Goal: Complete application form

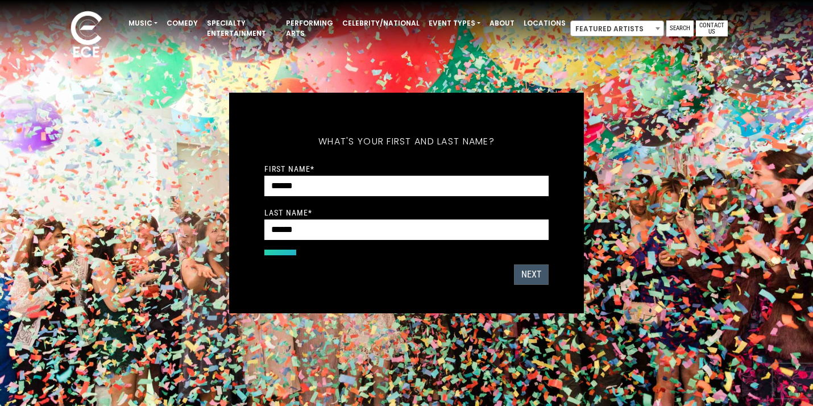
click at [529, 272] on button "Next" at bounding box center [531, 274] width 35 height 20
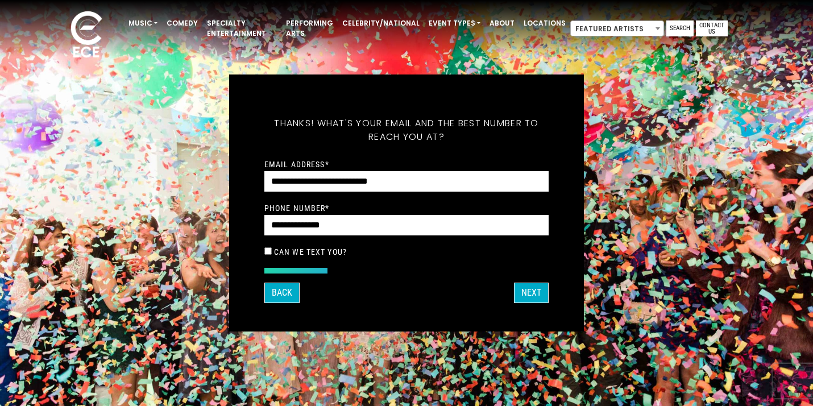
click at [329, 253] on label "Can we text you?" at bounding box center [310, 252] width 73 height 10
click at [534, 294] on button "Next" at bounding box center [531, 292] width 35 height 20
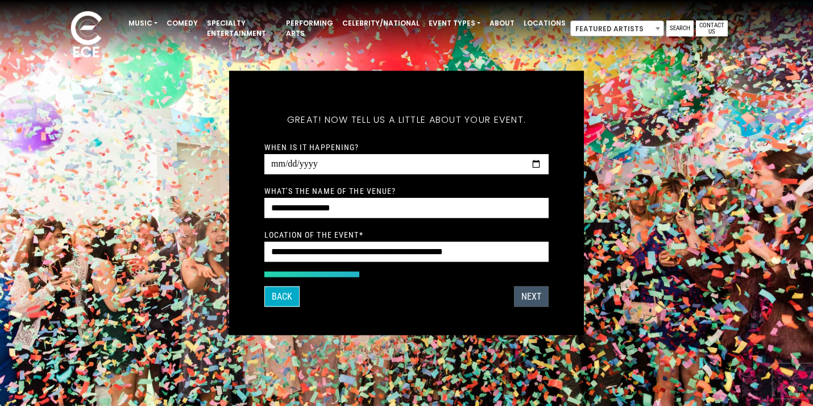
click at [535, 295] on button "Next" at bounding box center [531, 296] width 35 height 20
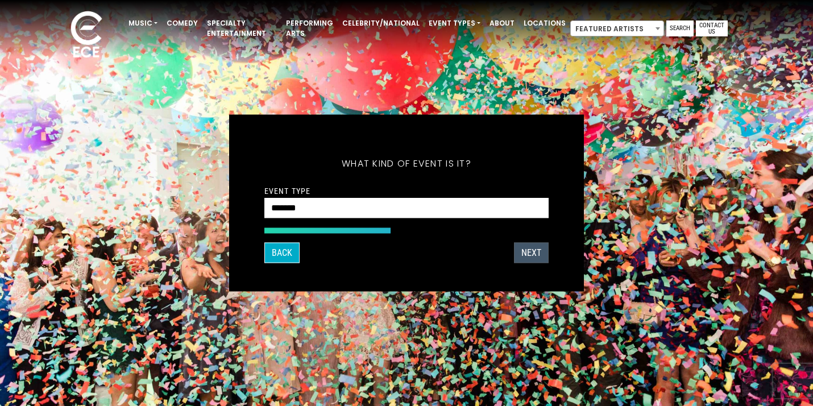
click at [533, 245] on button "Next" at bounding box center [531, 253] width 35 height 20
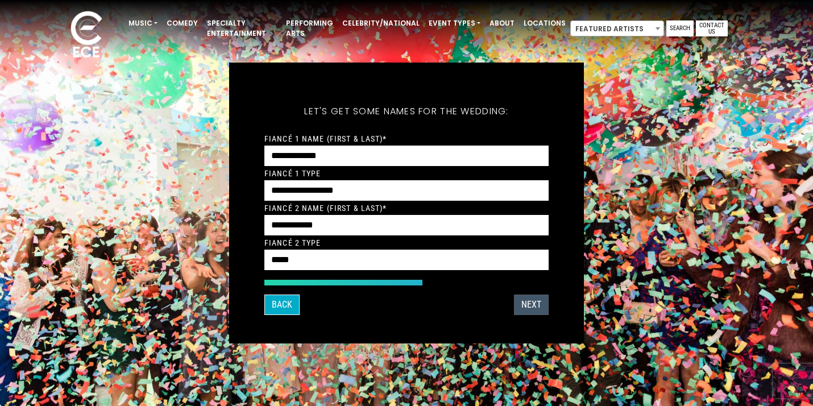
click at [536, 306] on button "Next" at bounding box center [531, 304] width 35 height 20
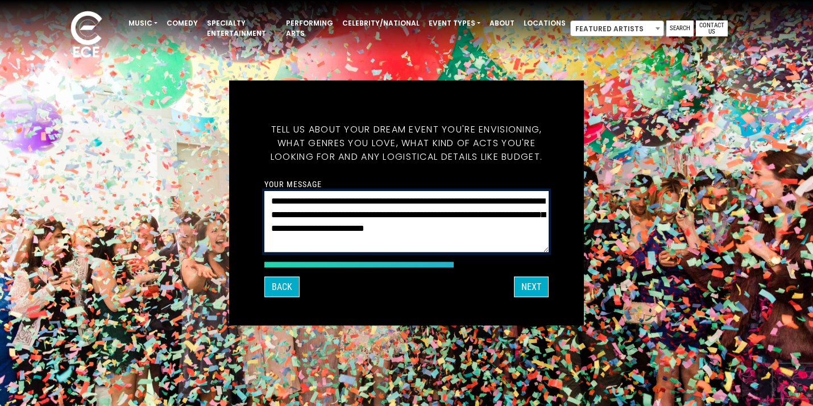
drag, startPoint x: 429, startPoint y: 229, endPoint x: 236, endPoint y: 189, distance: 197.3
click at [236, 189] on div "What's your first and last name? Thanks ! What's your email and the best number…" at bounding box center [406, 203] width 355 height 245
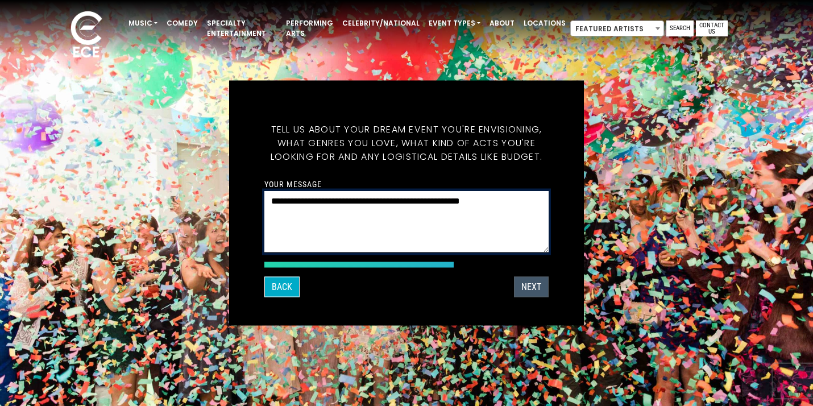
type textarea "**********"
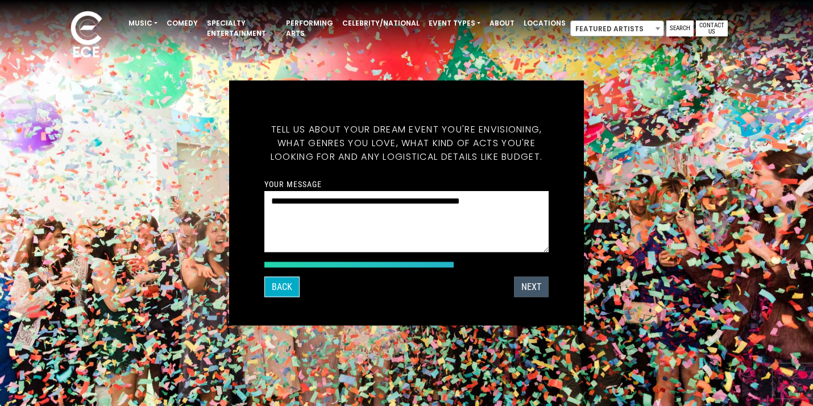
click at [539, 290] on button "Next" at bounding box center [531, 287] width 35 height 20
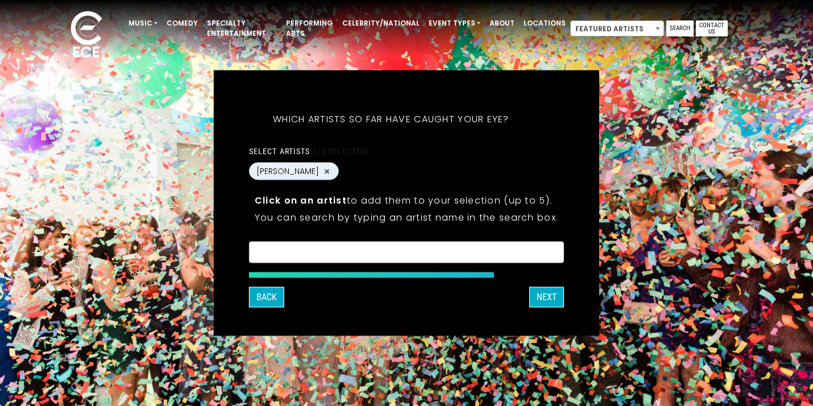
click at [380, 264] on form "**********" at bounding box center [406, 206] width 315 height 132
click at [370, 255] on textarea "Search" at bounding box center [406, 254] width 300 height 10
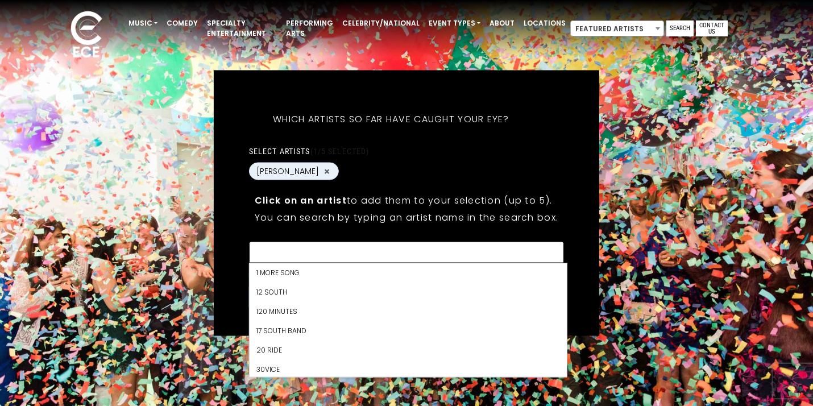
scroll to position [348, 0]
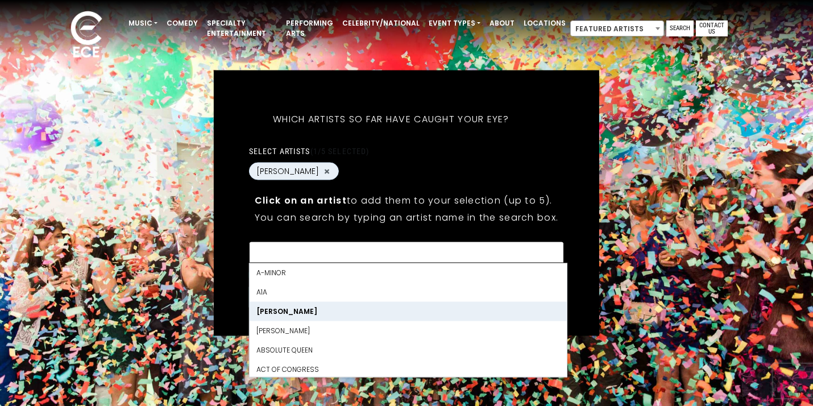
click at [316, 311] on Payes "[PERSON_NAME]" at bounding box center [407, 311] width 317 height 19
select select "Select artists (maximum 5)"
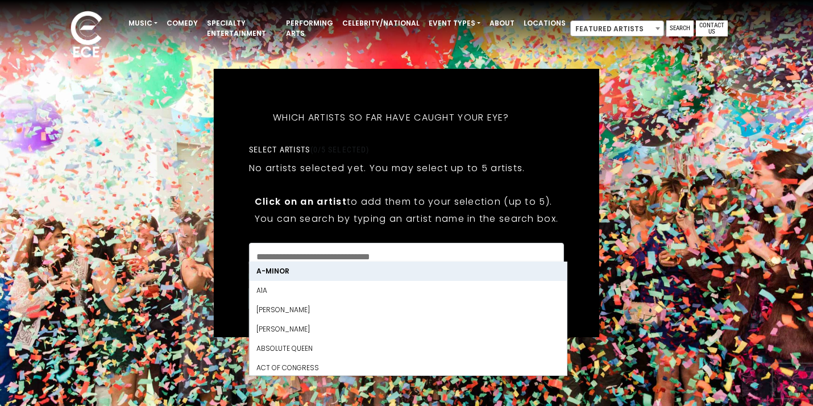
click at [532, 210] on div "Click on an artist to add them to your selection (up to 5). You can search by t…" at bounding box center [406, 211] width 315 height 45
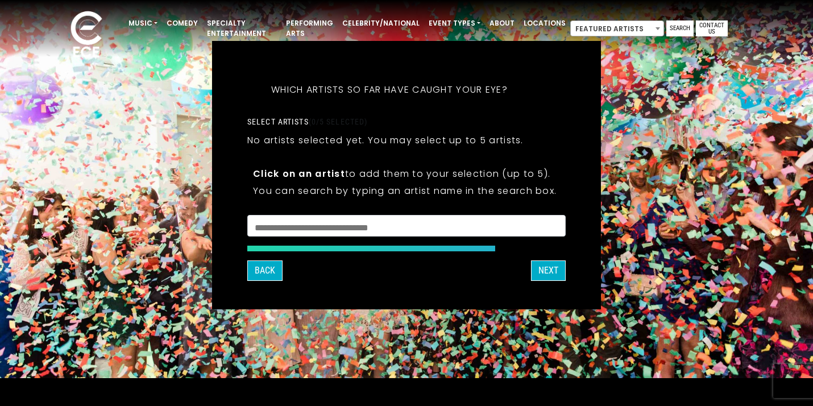
scroll to position [33, 0]
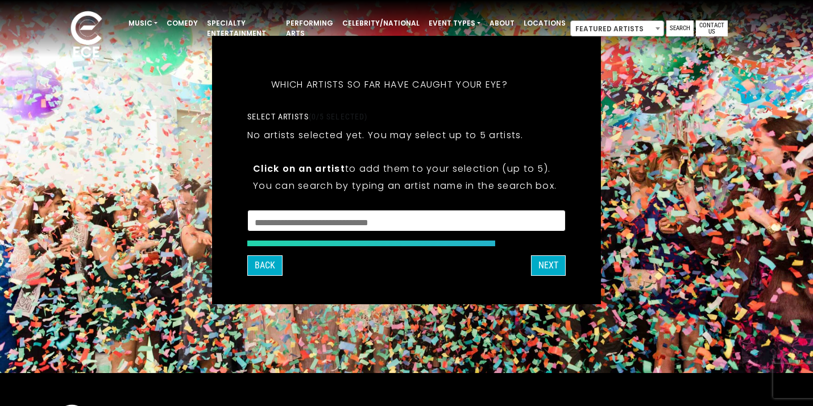
click at [407, 220] on textarea "Search" at bounding box center [406, 222] width 303 height 10
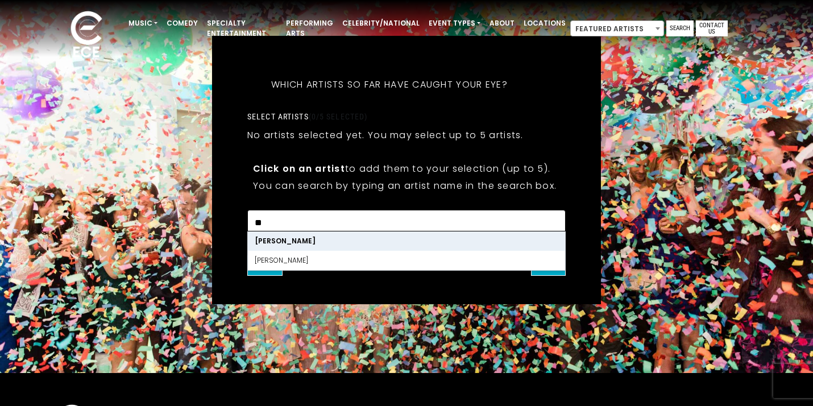
type textarea "**"
click at [381, 240] on Payes "[PERSON_NAME]" at bounding box center [406, 240] width 317 height 19
select select "**********"
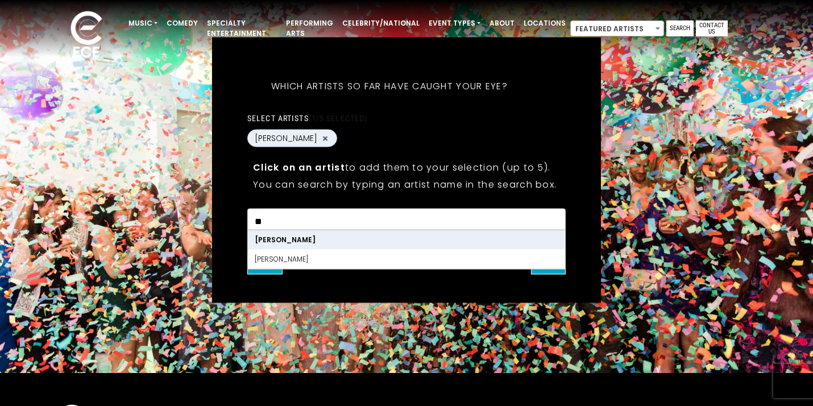
scroll to position [34, 0]
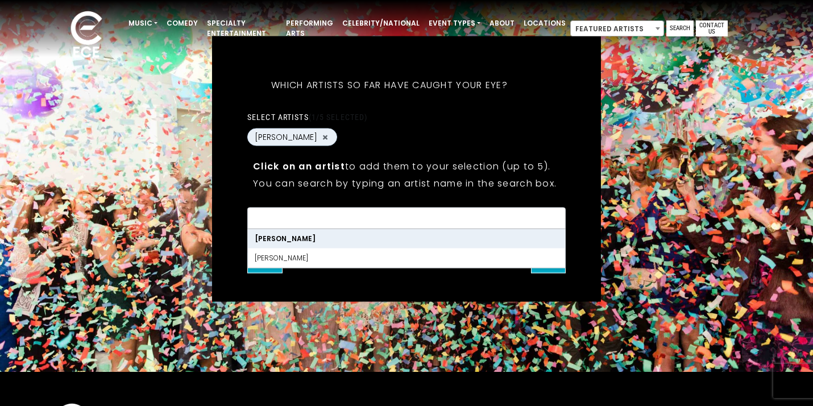
click at [437, 140] on div "[PERSON_NAME] ×" at bounding box center [406, 138] width 318 height 20
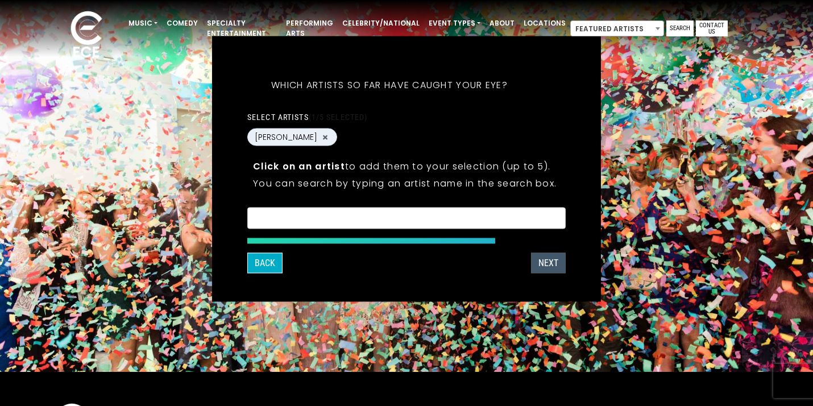
click at [558, 267] on button "Next" at bounding box center [548, 263] width 35 height 20
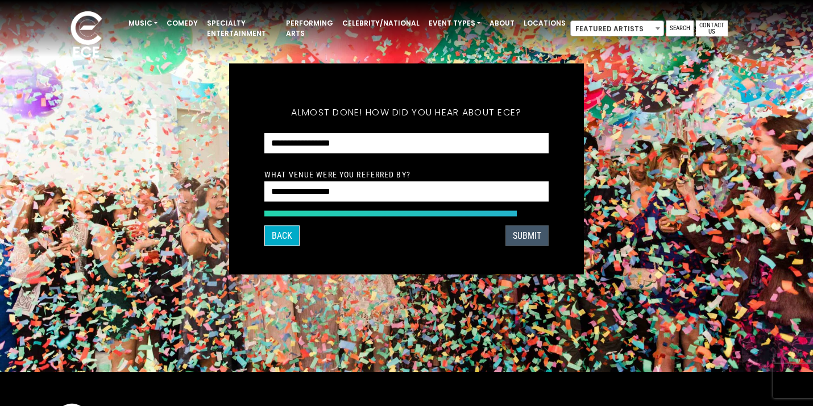
scroll to position [61, 0]
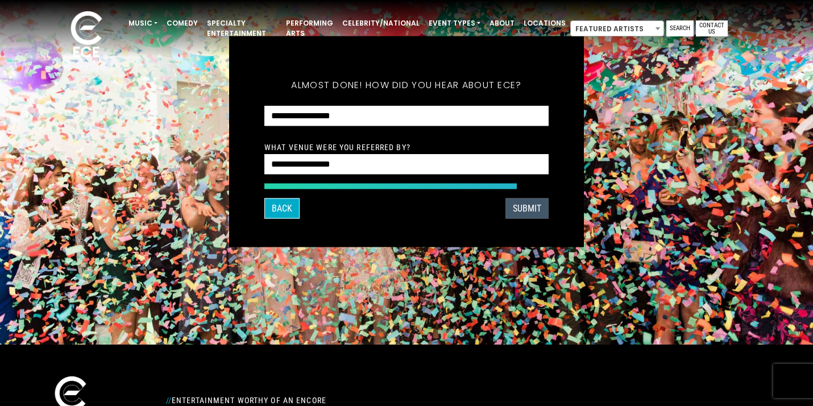
click at [533, 209] on button "SUBMIT" at bounding box center [526, 208] width 43 height 20
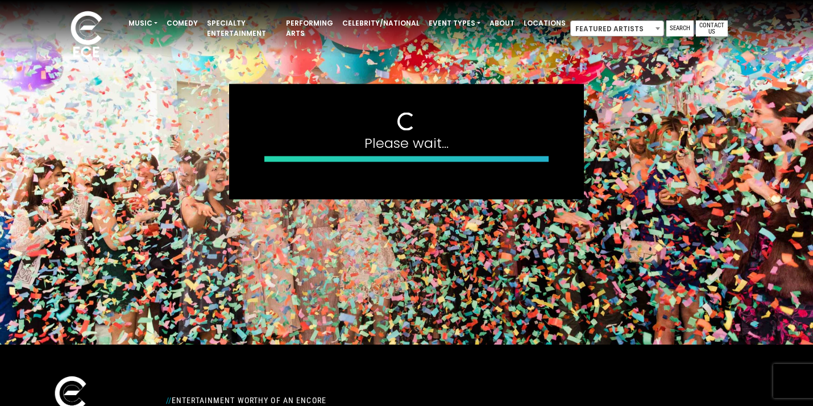
scroll to position [109, 0]
